Goal: Task Accomplishment & Management: Use online tool/utility

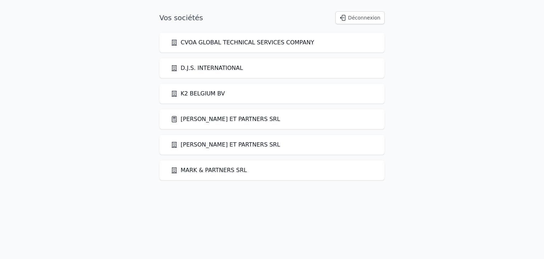
click at [198, 119] on link "[PERSON_NAME] ET PARTNERS SRL" at bounding box center [225, 119] width 109 height 9
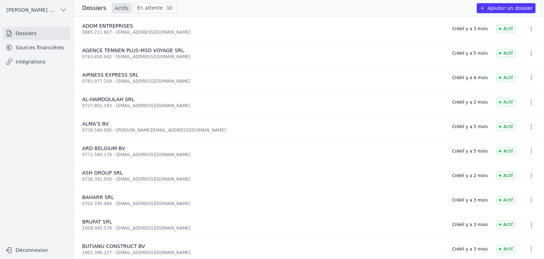
click at [33, 45] on link "Sources financières" at bounding box center [37, 47] width 68 height 13
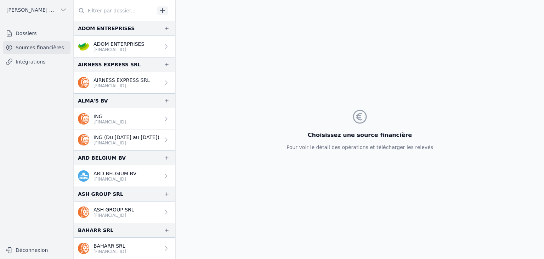
click at [141, 117] on link "ING [FINANCIAL_ID]" at bounding box center [125, 118] width 102 height 21
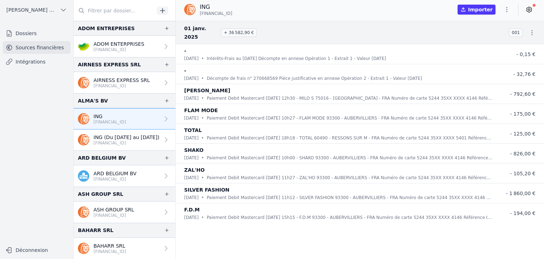
click at [145, 141] on p "[FINANCIAL_ID]" at bounding box center [127, 143] width 66 height 6
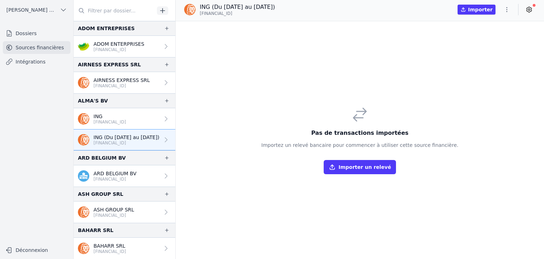
click at [126, 113] on p "ING" at bounding box center [110, 116] width 33 height 7
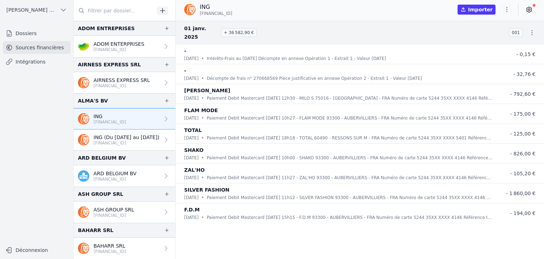
click at [120, 142] on p "[FINANCIAL_ID]" at bounding box center [127, 143] width 66 height 6
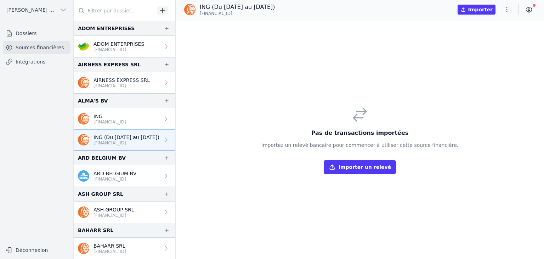
click at [134, 120] on link "ING [FINANCIAL_ID]" at bounding box center [125, 118] width 102 height 21
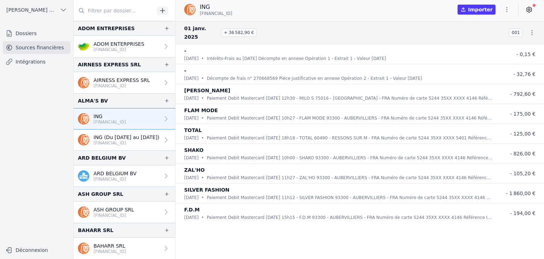
click at [149, 134] on p "ING (Du [DATE] au [DATE])" at bounding box center [127, 137] width 66 height 7
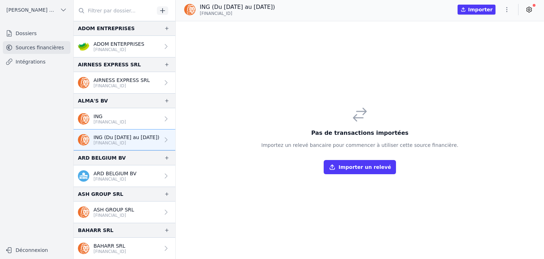
click at [124, 113] on p "ING" at bounding box center [110, 116] width 33 height 7
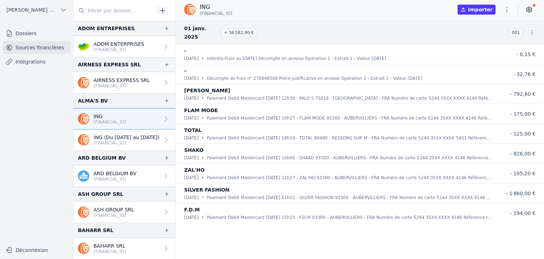
click at [120, 139] on p "ING (Du 03/08/2025 au 01/09/2025)" at bounding box center [127, 137] width 66 height 7
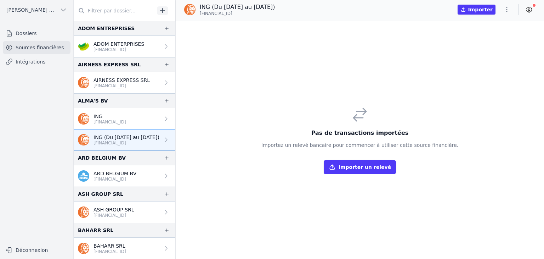
click at [106, 123] on p "[FINANCIAL_ID]" at bounding box center [110, 122] width 33 height 6
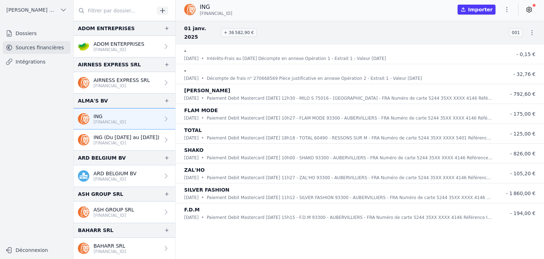
click at [113, 146] on link "ING (Du [DATE] au [DATE]) [FINANCIAL_ID]" at bounding box center [125, 139] width 102 height 21
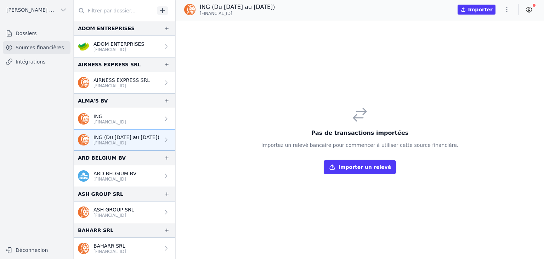
click at [126, 119] on p "[FINANCIAL_ID]" at bounding box center [110, 122] width 33 height 6
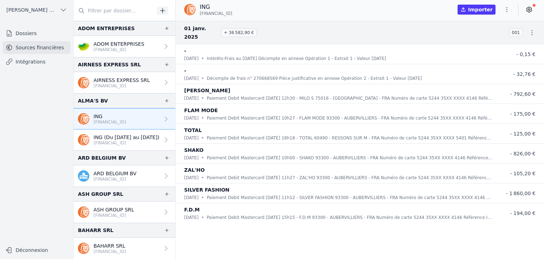
click at [124, 134] on p "ING (Du [DATE] au [DATE])" at bounding box center [127, 137] width 66 height 7
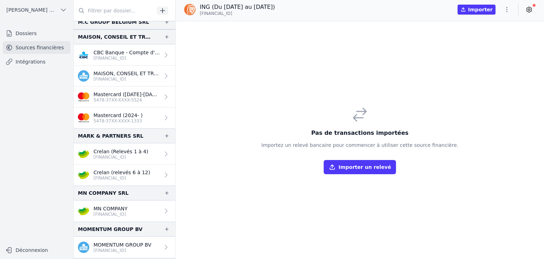
scroll to position [864, 0]
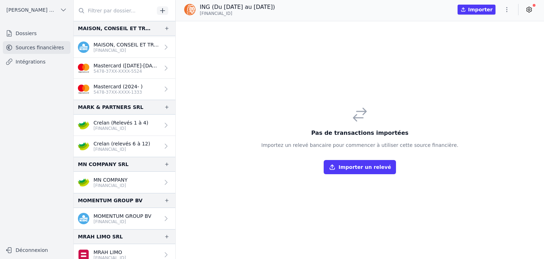
click at [112, 128] on p "[FINANCIAL_ID]" at bounding box center [121, 128] width 55 height 6
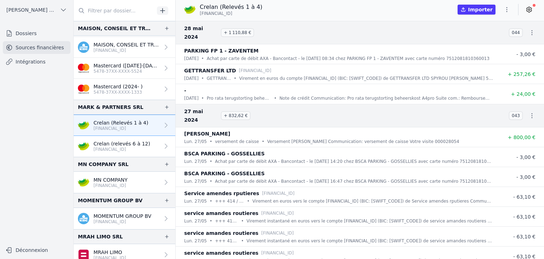
click at [109, 146] on p "BE46 7512 0818 1036" at bounding box center [122, 149] width 57 height 6
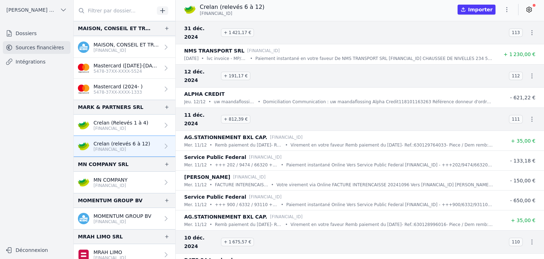
click at [113, 184] on p "BE32 7512 0454 9802" at bounding box center [111, 185] width 34 height 6
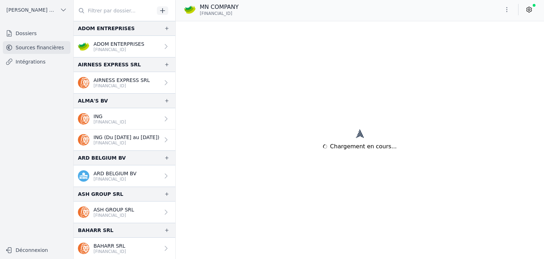
click at [116, 120] on p "[FINANCIAL_ID]" at bounding box center [110, 122] width 33 height 6
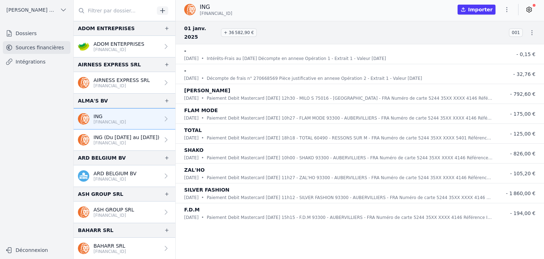
click at [125, 141] on p "[FINANCIAL_ID]" at bounding box center [127, 143] width 66 height 6
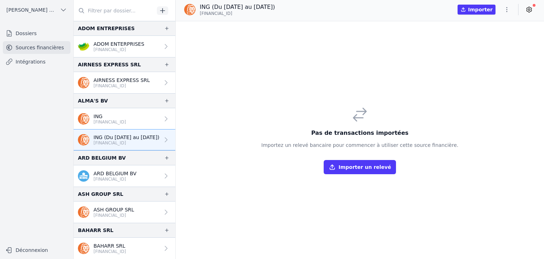
click at [124, 119] on p "[FINANCIAL_ID]" at bounding box center [110, 122] width 33 height 6
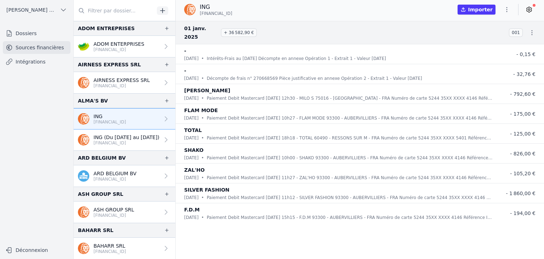
click at [485, 12] on button "Importer" at bounding box center [477, 10] width 38 height 10
drag, startPoint x: 115, startPoint y: 53, endPoint x: 154, endPoint y: 138, distance: 93.3
click at [98, 135] on p "ING (Du 03/08/2025 au 01/09/2025)" at bounding box center [127, 137] width 66 height 7
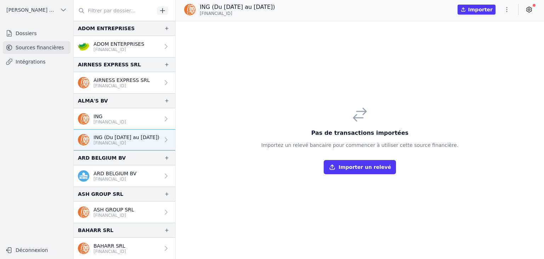
click at [504, 8] on icon "button" at bounding box center [506, 9] width 7 height 7
click at [484, 52] on button "Supprimer" at bounding box center [489, 50] width 51 height 13
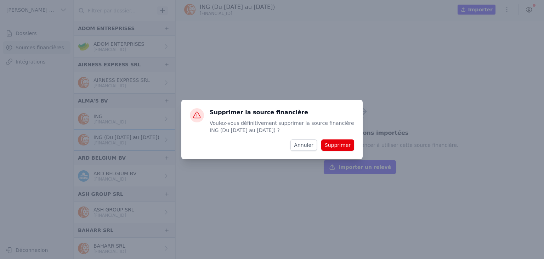
click at [329, 145] on button "Supprimer" at bounding box center [337, 144] width 33 height 11
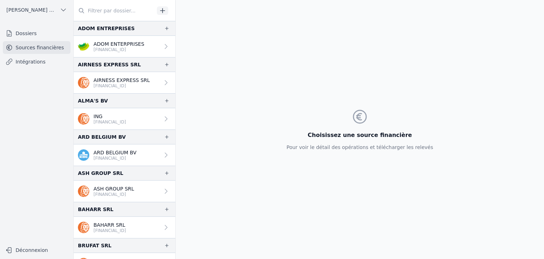
click at [146, 117] on link "ING BE68 3631 9342 7134" at bounding box center [125, 118] width 102 height 21
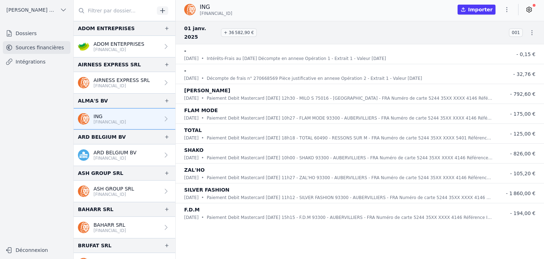
click at [485, 12] on button "Importer" at bounding box center [477, 10] width 38 height 10
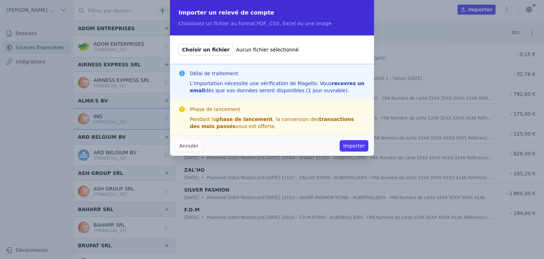
click at [212, 51] on span "Choisir un fichier" at bounding box center [206, 49] width 55 height 11
click at [179, 44] on input "Choisir un fichier Aucun fichier sélectionné" at bounding box center [178, 44] width 0 height 0
type input "C:\fakepath\BE68-363193427134-CA-EUR-Janvier.pdf"
click at [357, 147] on button "Importer" at bounding box center [354, 145] width 29 height 11
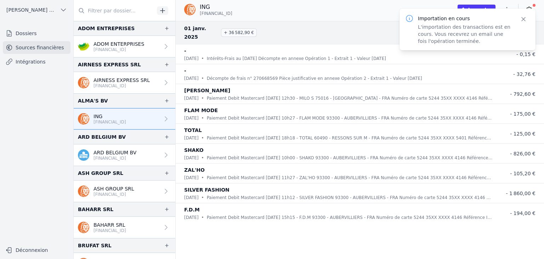
click at [477, 4] on div "Importer" at bounding box center [497, 9] width 78 height 11
click at [478, 75] on div "mar. 31/12 • Décompte de frais n° 270668569 Pièce justificative en annexe Opéra…" at bounding box center [338, 78] width 309 height 7
click at [526, 21] on icon "button" at bounding box center [523, 19] width 7 height 7
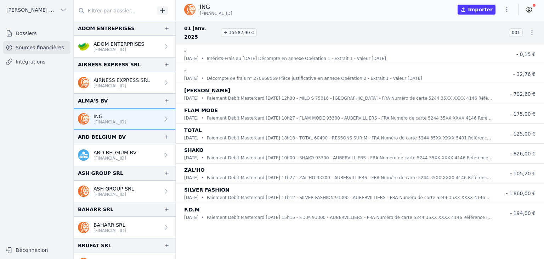
click at [486, 13] on button "Importer" at bounding box center [477, 10] width 38 height 10
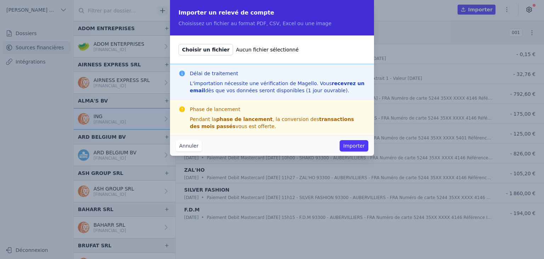
click at [210, 54] on span "Choisir un fichier" at bounding box center [206, 49] width 55 height 11
click at [179, 44] on input "Choisir un fichier Aucun fichier sélectionné" at bounding box center [178, 44] width 0 height 0
type input "C:\fakepath\BE68-363193427134-CA-EUR-Février.pdf"
click at [351, 143] on button "Importer" at bounding box center [354, 145] width 29 height 11
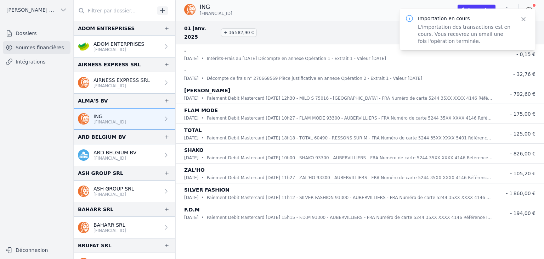
click at [489, 8] on button "Importer" at bounding box center [477, 10] width 38 height 10
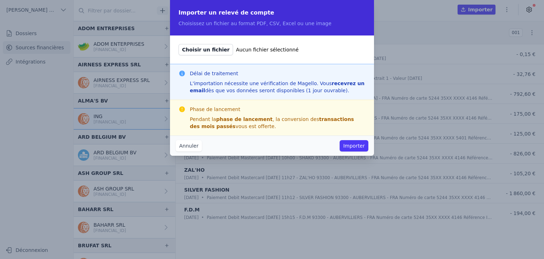
click at [199, 52] on span "Choisir un fichier" at bounding box center [206, 49] width 55 height 11
click at [179, 44] on input "Choisir un fichier Aucun fichier sélectionné" at bounding box center [178, 44] width 0 height 0
type input "C:\fakepath\BE68-363193427134-CA-EUR-Mars.pdf"
click at [359, 145] on button "Importer" at bounding box center [354, 145] width 29 height 11
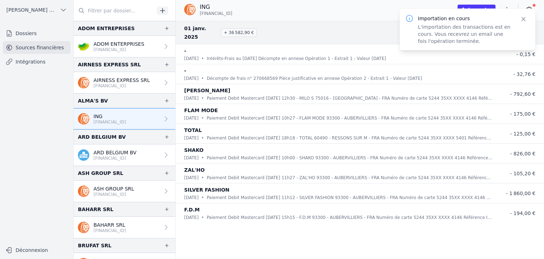
click at [489, 7] on button "Importer" at bounding box center [477, 10] width 38 height 10
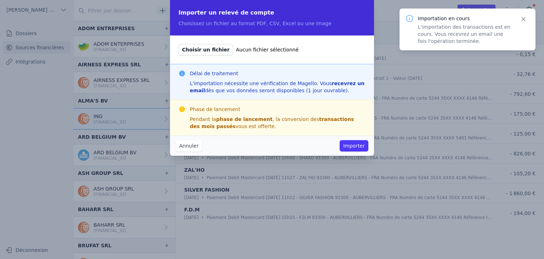
click at [213, 52] on span "Choisir un fichier" at bounding box center [206, 49] width 55 height 11
click at [179, 44] on input "Choisir un fichier Aucun fichier sélectionné" at bounding box center [178, 44] width 0 height 0
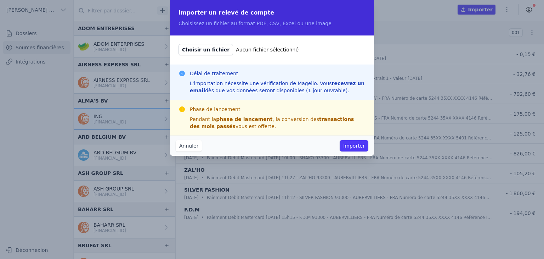
type input "C:\fakepath\BE68-363193427134-CA-EUR-Avril.pdf"
click at [355, 147] on button "Importer" at bounding box center [354, 145] width 29 height 11
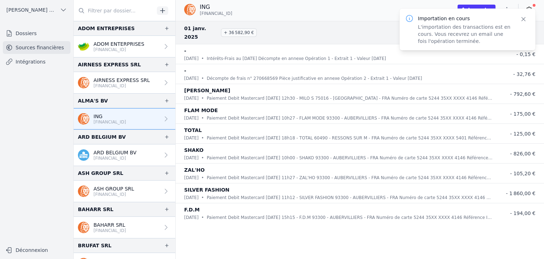
click at [488, 5] on button "Importer" at bounding box center [477, 10] width 38 height 10
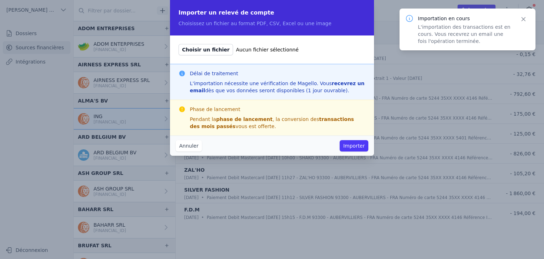
click at [199, 51] on span "Choisir un fichier" at bounding box center [206, 49] width 55 height 11
click at [179, 44] on input "Choisir un fichier Aucun fichier sélectionné" at bounding box center [178, 44] width 0 height 0
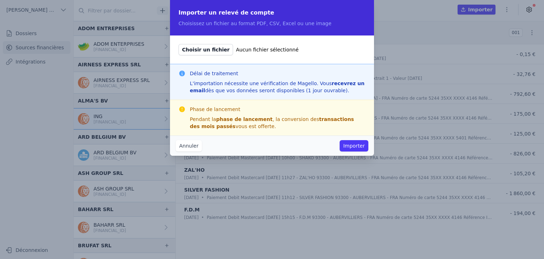
type input "C:\fakepath\BE68-363193427134-CA-EUR-Mai.pdf"
click at [350, 146] on button "Importer" at bounding box center [354, 145] width 29 height 11
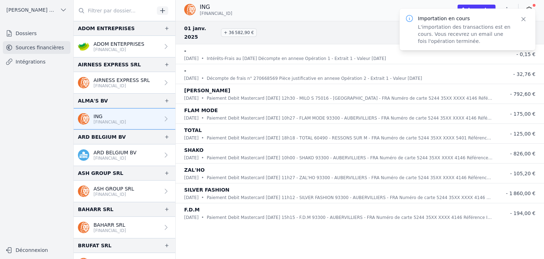
click at [489, 5] on button "Importer" at bounding box center [477, 10] width 38 height 10
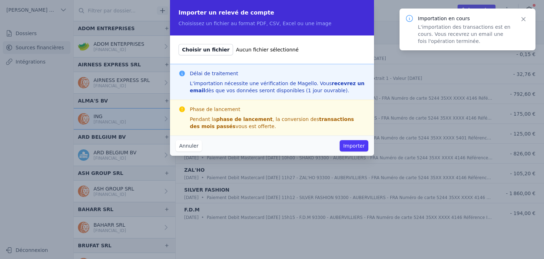
click at [205, 47] on span "Choisir un fichier" at bounding box center [206, 49] width 55 height 11
click at [179, 44] on input "Choisir un fichier Aucun fichier sélectionné" at bounding box center [178, 44] width 0 height 0
type input "C:\fakepath\BE68-363193427134-CA-EUR-Juin.pdf"
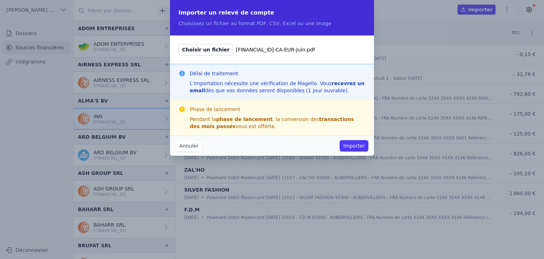
click at [360, 148] on button "Importer" at bounding box center [354, 145] width 29 height 11
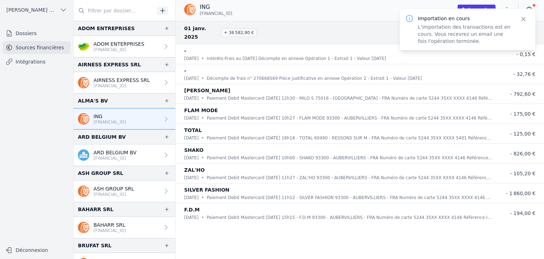
click at [477, 5] on button "Importer" at bounding box center [477, 10] width 38 height 10
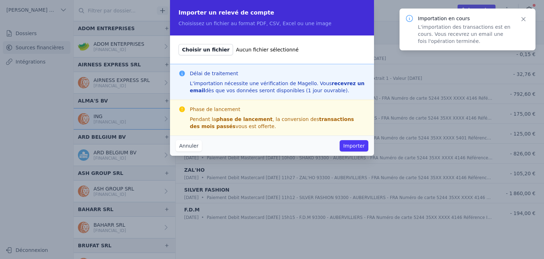
click at [208, 51] on span "Choisir un fichier" at bounding box center [206, 49] width 55 height 11
click at [179, 44] on input "Choisir un fichier Aucun fichier sélectionné" at bounding box center [178, 44] width 0 height 0
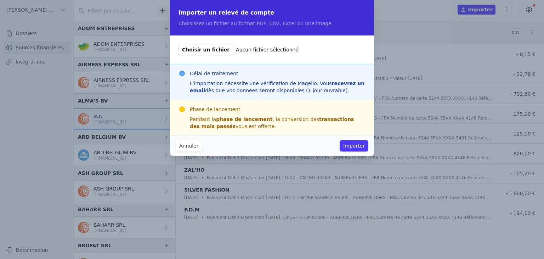
type input "C:\fakepath\BE68-363193427134-CA-EUR-Juin.pdf"
click at [357, 148] on button "Importer" at bounding box center [354, 145] width 29 height 11
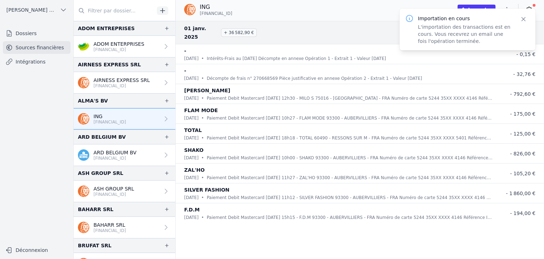
click at [489, 5] on button "Importer" at bounding box center [477, 10] width 38 height 10
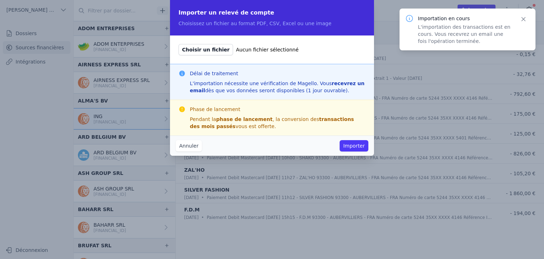
click at [193, 50] on span "Choisir un fichier" at bounding box center [206, 49] width 55 height 11
click at [179, 44] on input "Choisir un fichier Aucun fichier sélectionné" at bounding box center [178, 44] width 0 height 0
type input "C:\fakepath\BE68-363193427134-CA-EUR-Juillet.pdf"
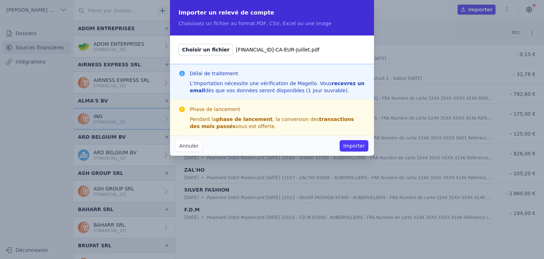
click at [357, 151] on div "Annuler Importer" at bounding box center [272, 145] width 204 height 20
click at [356, 148] on button "Importer" at bounding box center [354, 145] width 29 height 11
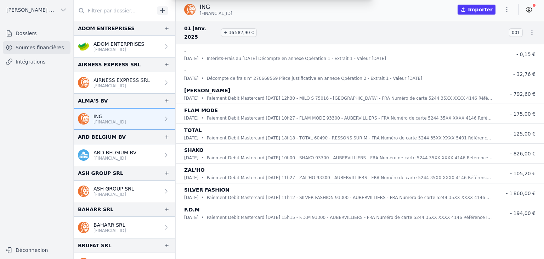
click at [356, 148] on div "Importer un relevé de compte Choisissez un fichier au format PDF, CSV, Excel ou…" at bounding box center [272, 129] width 544 height 259
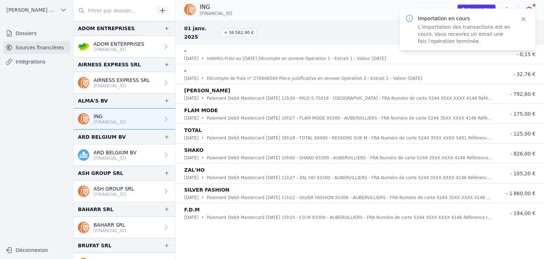
click at [475, 6] on button "Importer" at bounding box center [477, 10] width 38 height 10
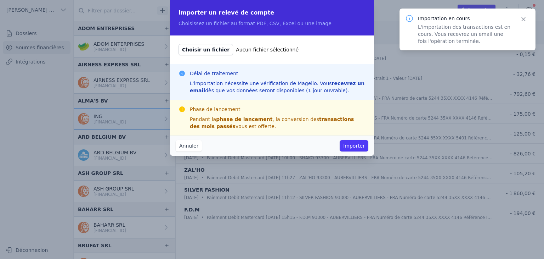
click at [208, 50] on span "Choisir un fichier" at bounding box center [206, 49] width 55 height 11
click at [179, 44] on input "Choisir un fichier Aucun fichier sélectionné" at bounding box center [178, 44] width 0 height 0
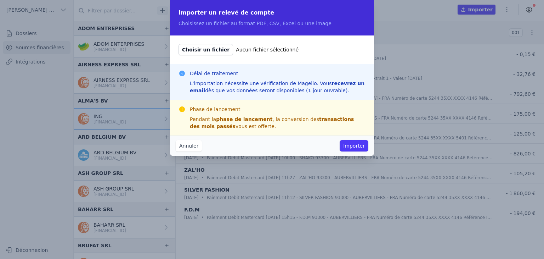
type input "C:\fakepath\BE68-363193427134-CA-EUR-Aout.pdf"
click at [355, 145] on button "Importer" at bounding box center [354, 145] width 29 height 11
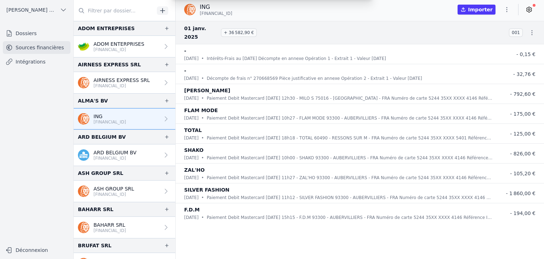
click at [355, 145] on div "Importer un relevé de compte Choisissez un fichier au format PDF, CSV, Excel ou…" at bounding box center [272, 129] width 544 height 259
click at [505, 15] on button "button" at bounding box center [507, 9] width 14 height 11
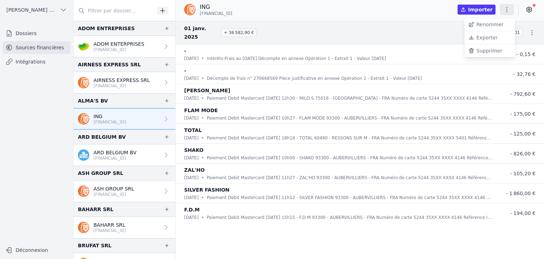
click at [406, 15] on div at bounding box center [272, 129] width 544 height 259
click at [126, 115] on p "ING" at bounding box center [110, 116] width 33 height 7
